Goal: Contribute content

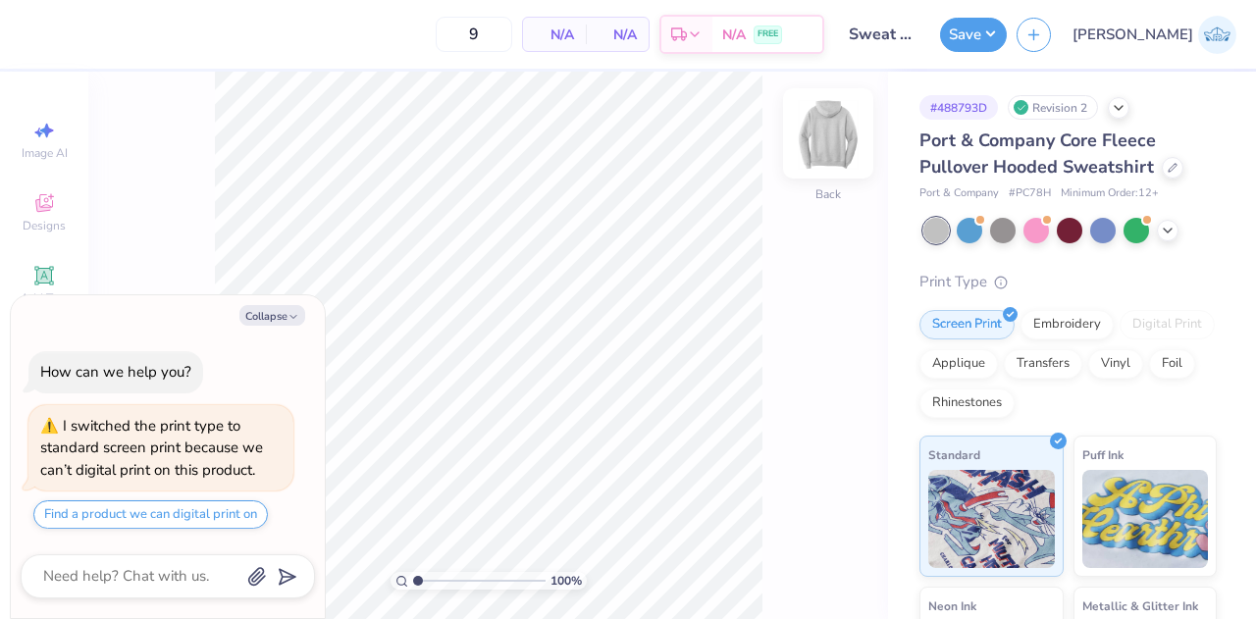
click at [830, 121] on img at bounding box center [828, 133] width 78 height 78
click at [292, 319] on icon "button" at bounding box center [293, 317] width 12 height 12
type textarea "x"
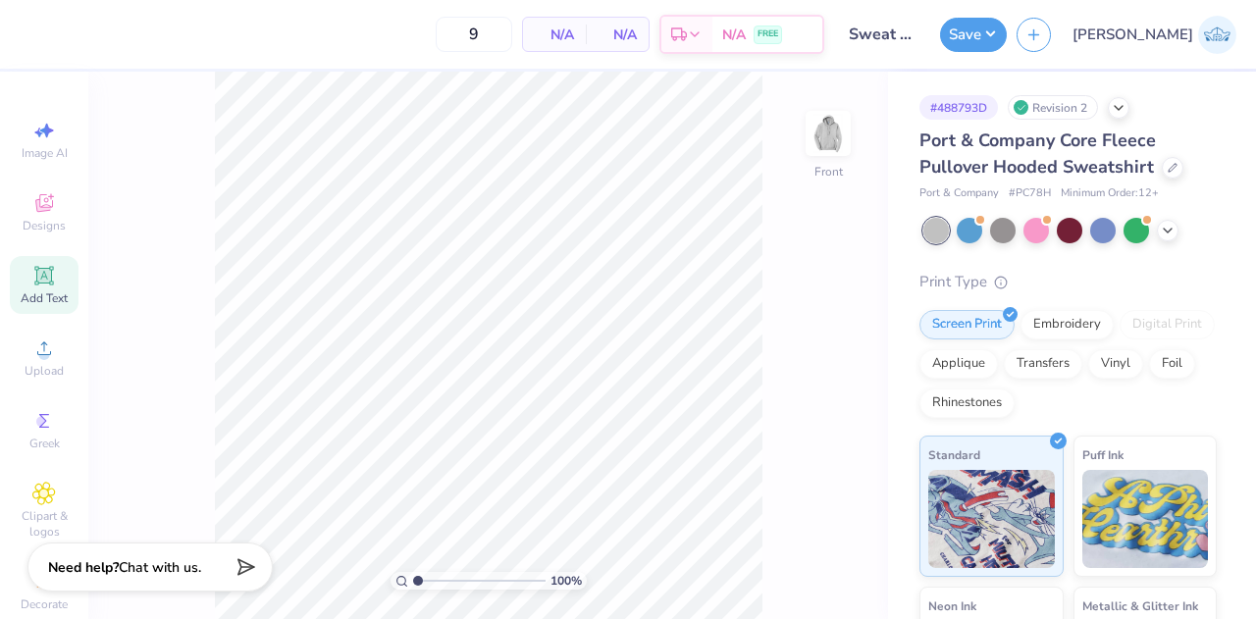
click at [36, 289] on div "Add Text" at bounding box center [44, 285] width 69 height 58
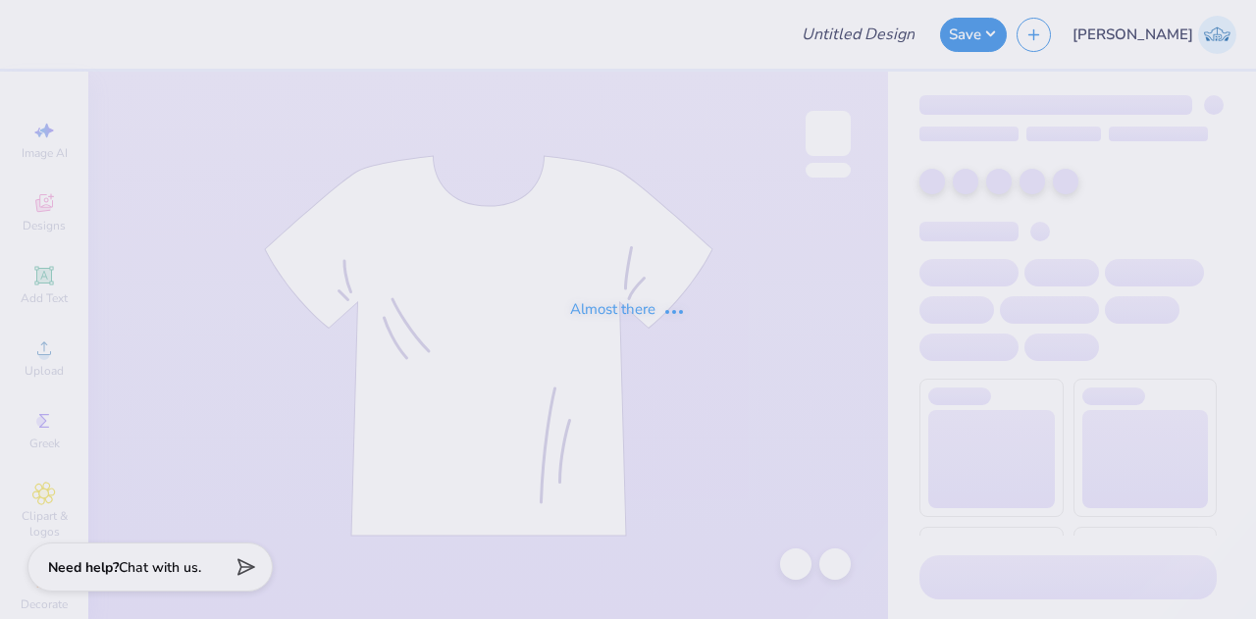
type input "Sweat Sets for Panhellenic"
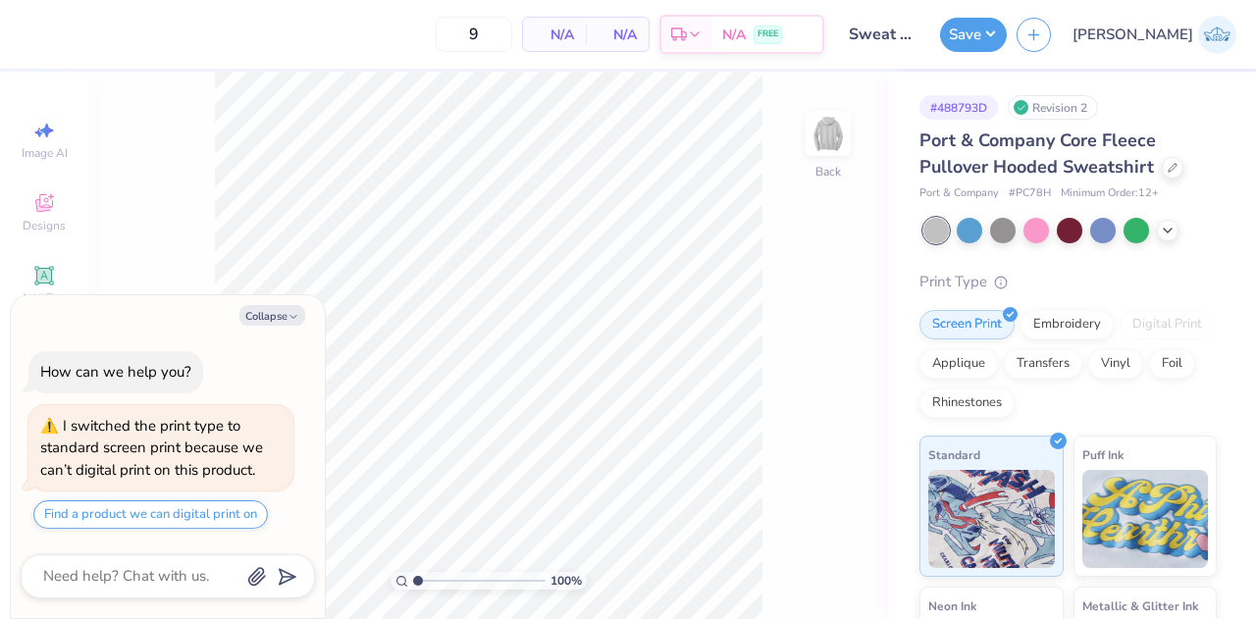
type textarea "x"
